Goal: Task Accomplishment & Management: Manage account settings

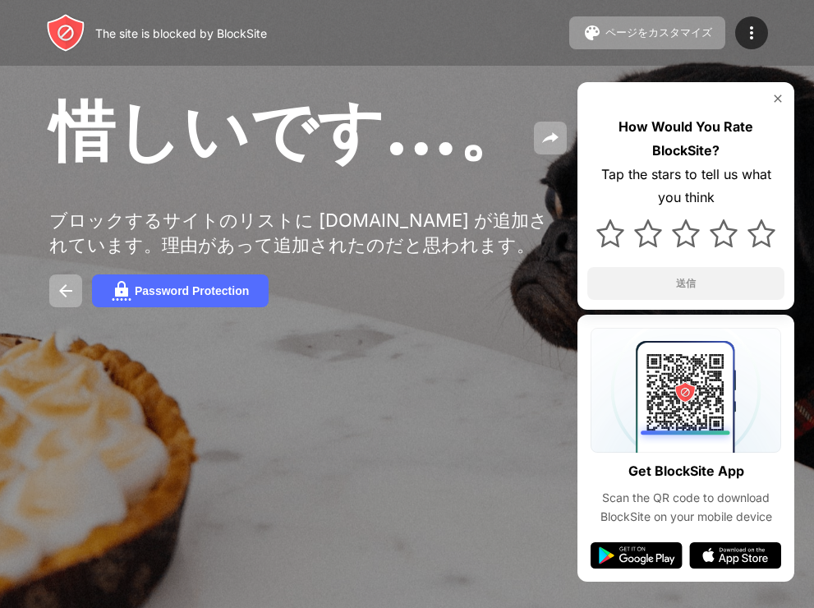
drag, startPoint x: 437, startPoint y: 116, endPoint x: 430, endPoint y: 131, distance: 16.5
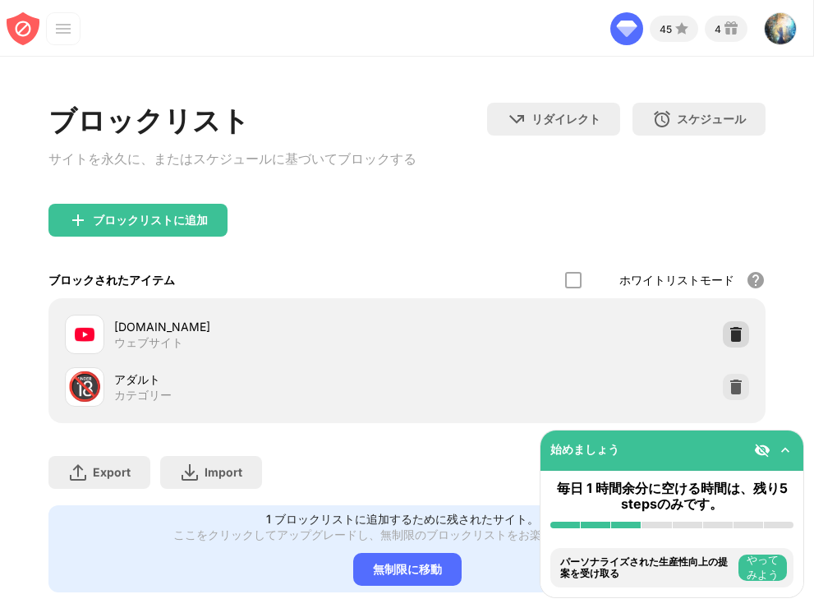
click at [728, 338] on img at bounding box center [736, 334] width 16 height 16
